Goal: Task Accomplishment & Management: Complete application form

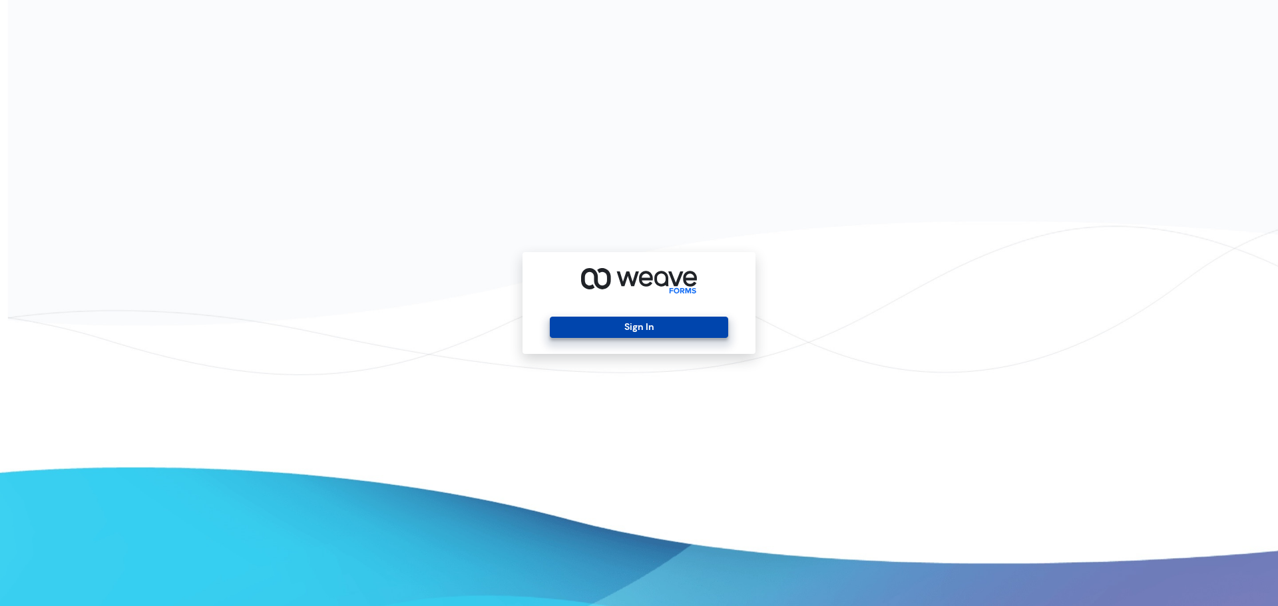
click at [612, 328] on button "Sign In" at bounding box center [639, 327] width 178 height 21
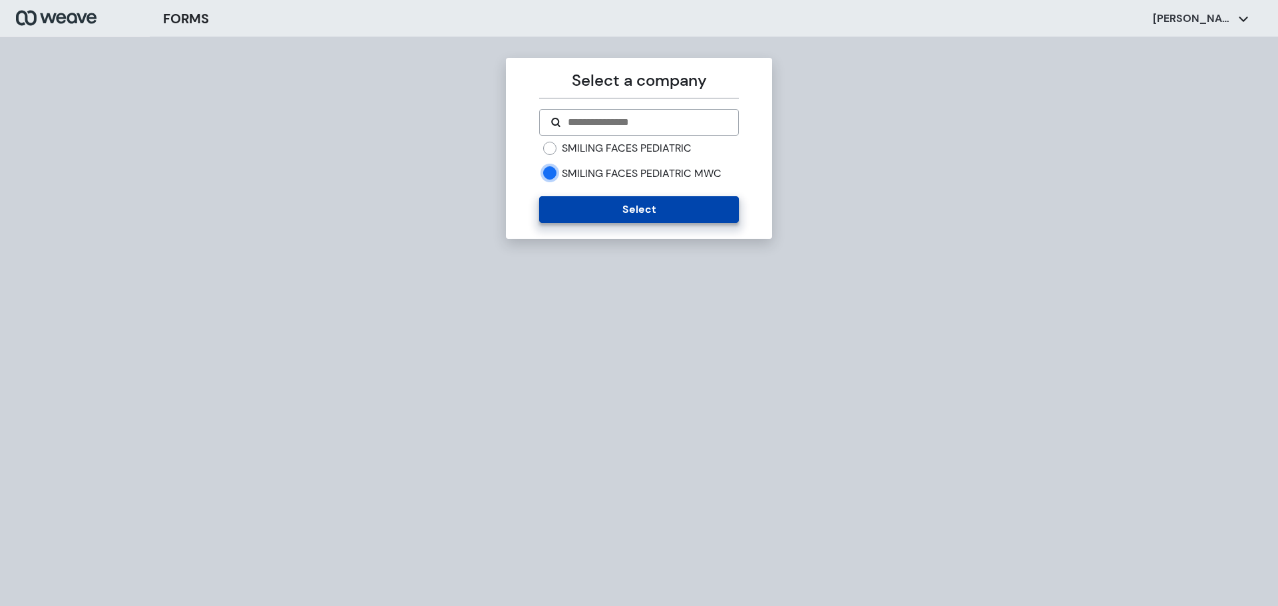
click at [648, 217] on button "Select" at bounding box center [638, 209] width 199 height 27
